Goal: Navigation & Orientation: Find specific page/section

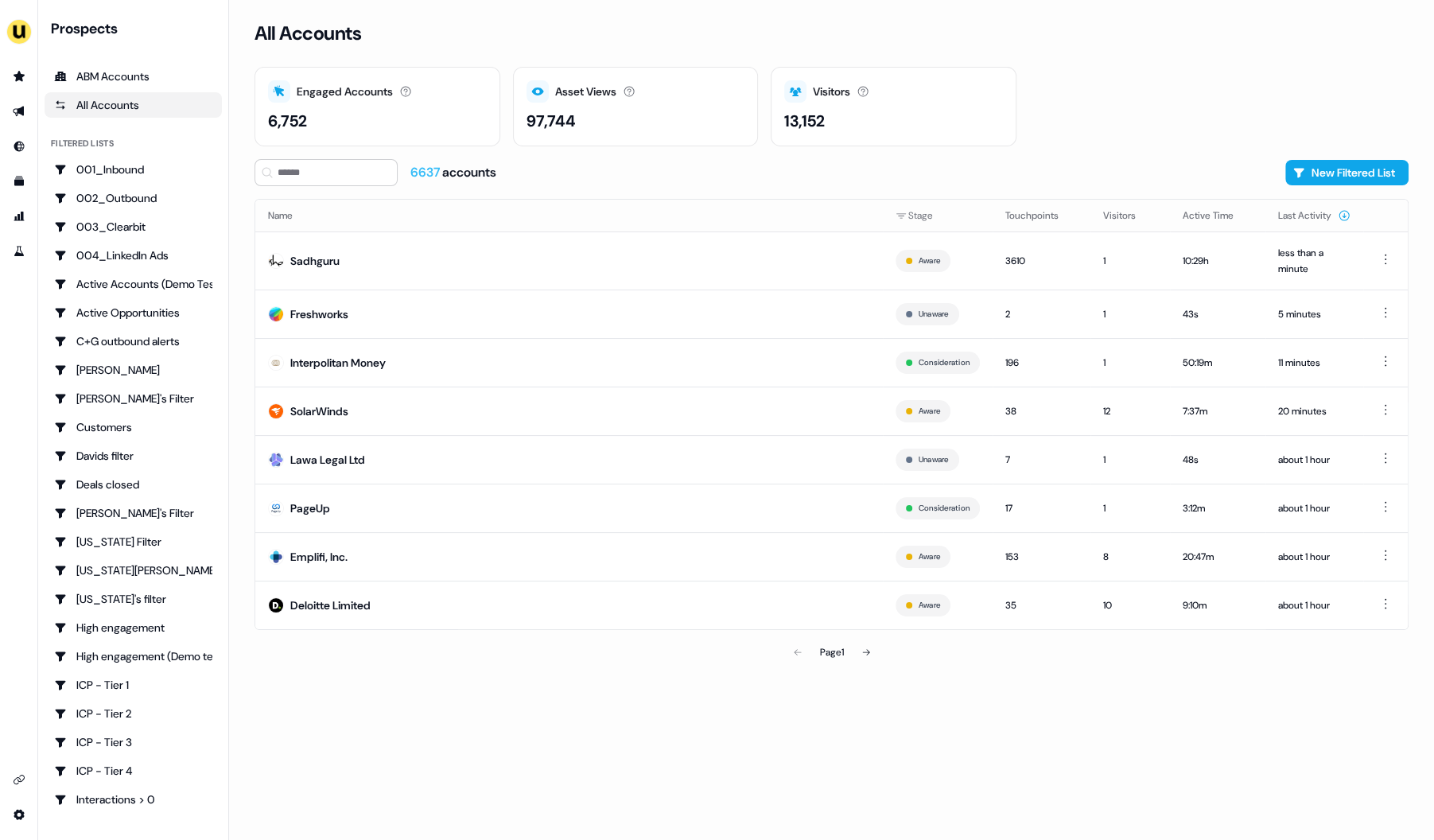
click at [953, 45] on div "All Accounts" at bounding box center [831, 42] width 1154 height 47
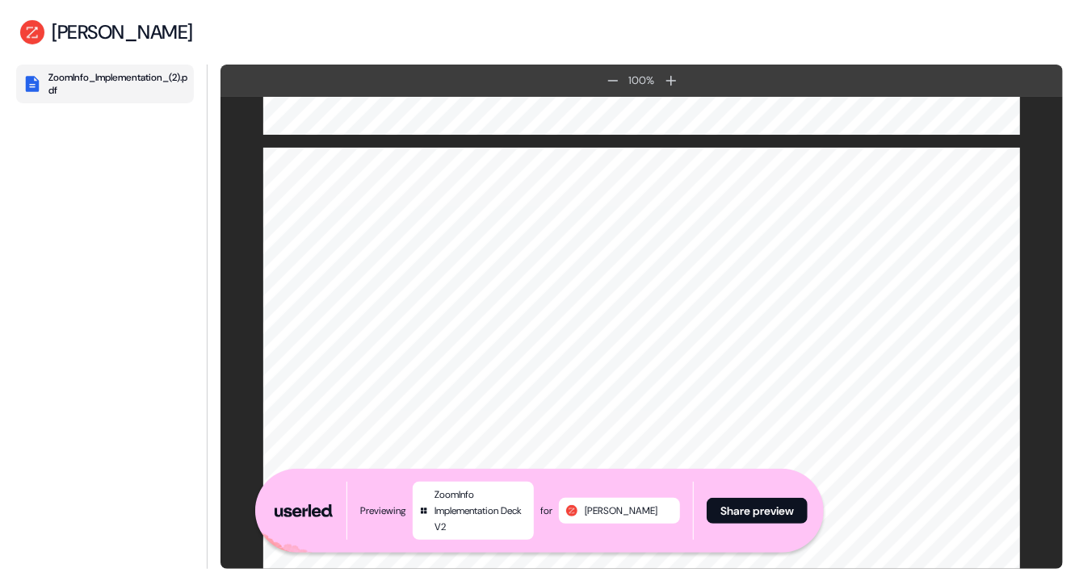
scroll to position [4812, 0]
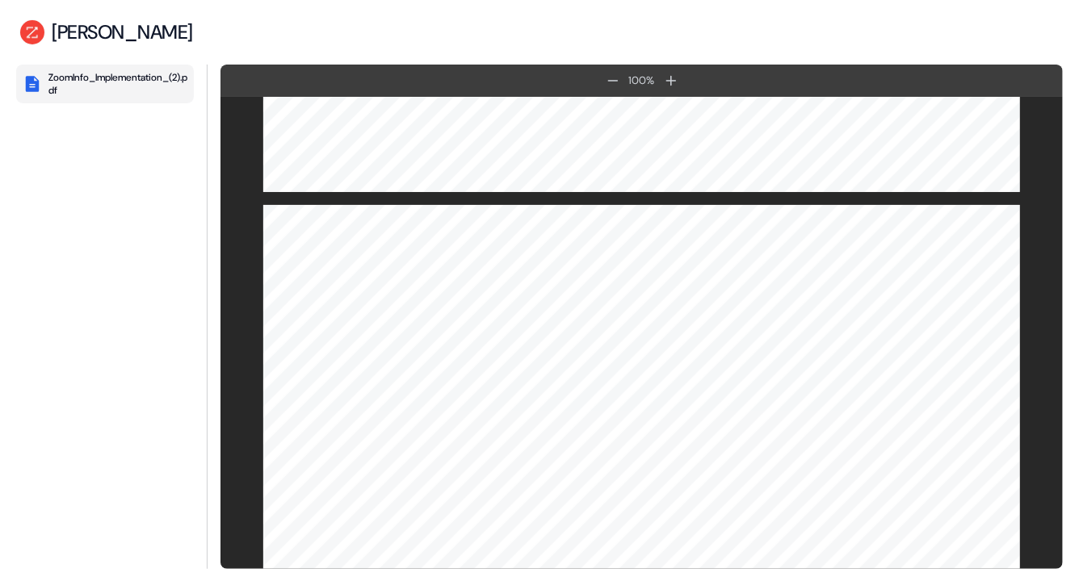
scroll to position [2544, 0]
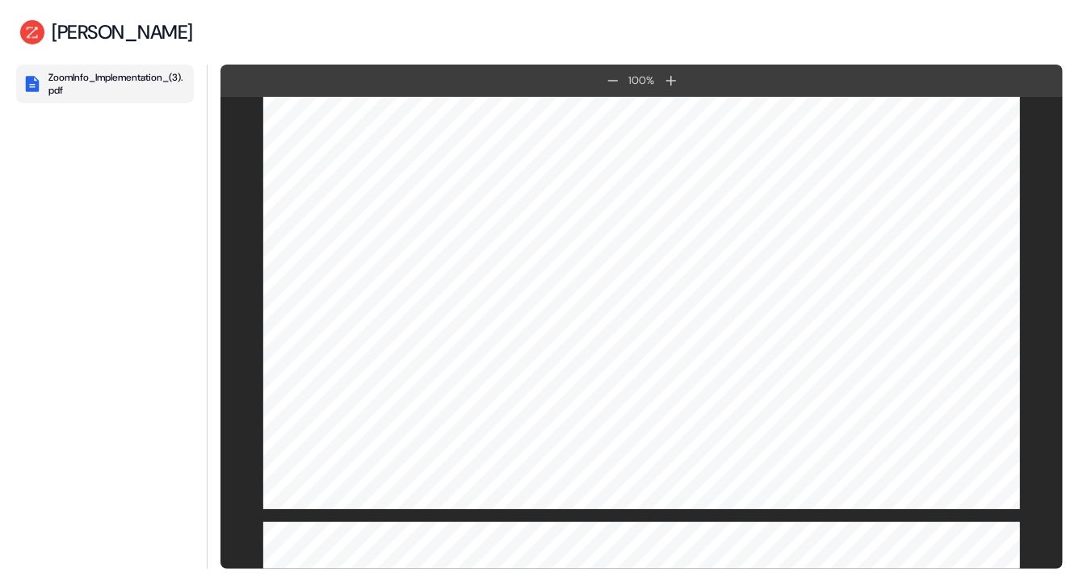
scroll to position [4418, 0]
